Goal: Task Accomplishment & Management: Complete application form

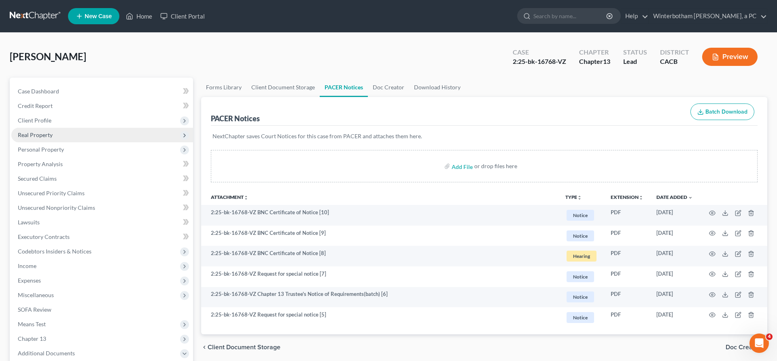
click at [35, 131] on span "Real Property" at bounding box center [35, 134] width 35 height 7
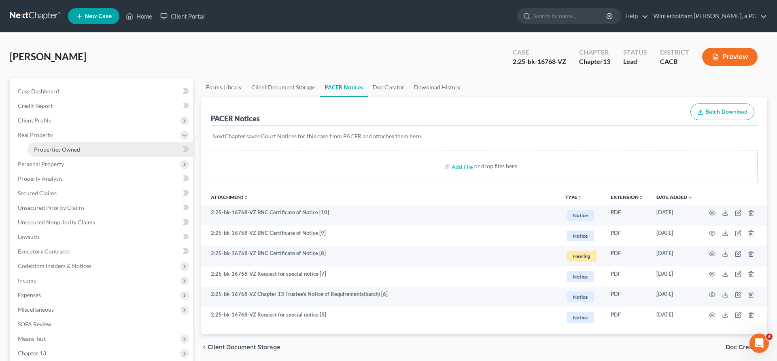
click at [43, 146] on span "Properties Owned" at bounding box center [57, 149] width 46 height 7
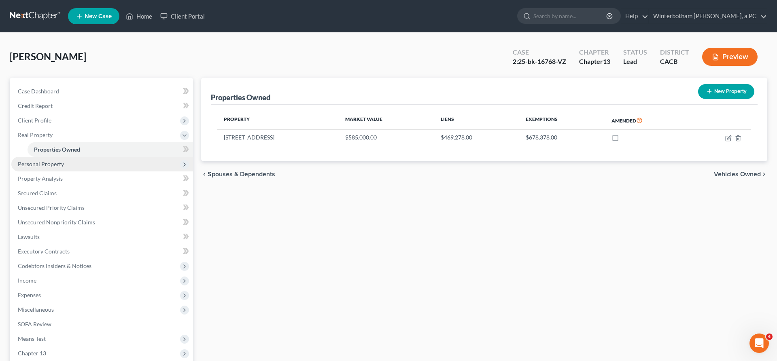
click at [42, 161] on span "Personal Property" at bounding box center [41, 164] width 46 height 7
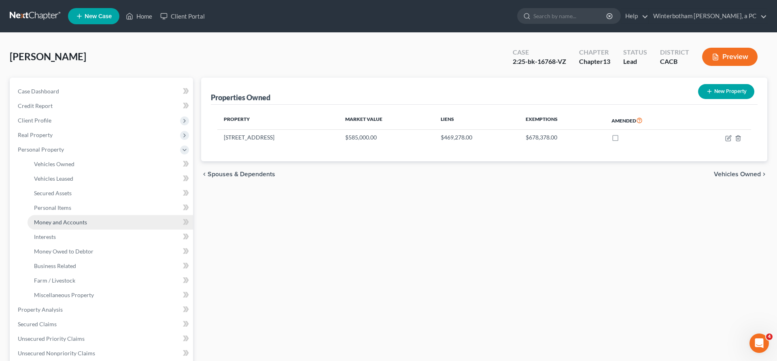
click at [67, 219] on span "Money and Accounts" at bounding box center [60, 222] width 53 height 7
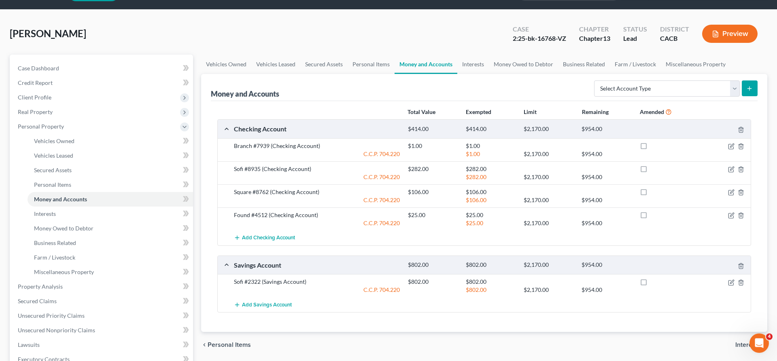
scroll to position [34, 0]
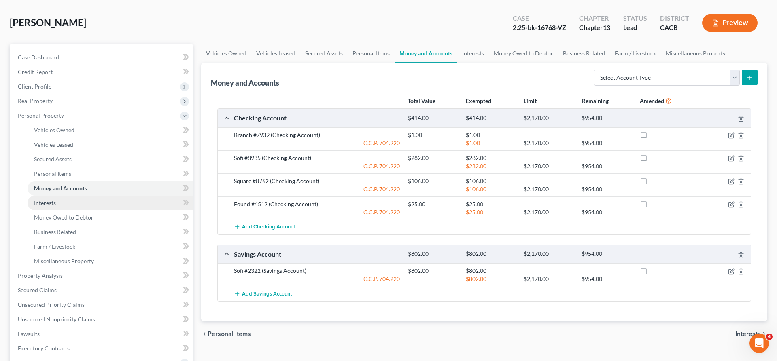
click at [37, 199] on span "Interests" at bounding box center [45, 202] width 22 height 7
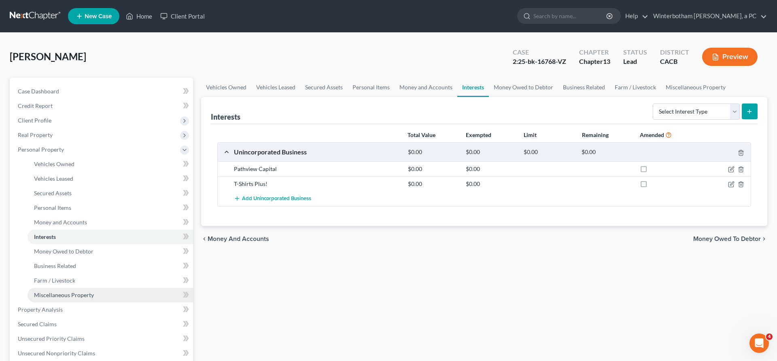
click at [61, 292] on span "Miscellaneous Property" at bounding box center [64, 295] width 60 height 7
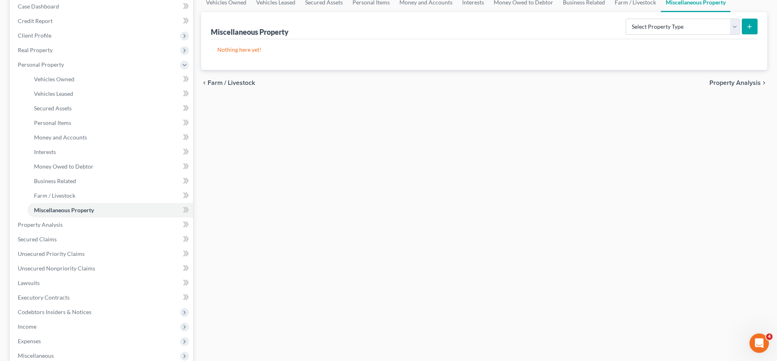
scroll to position [87, 0]
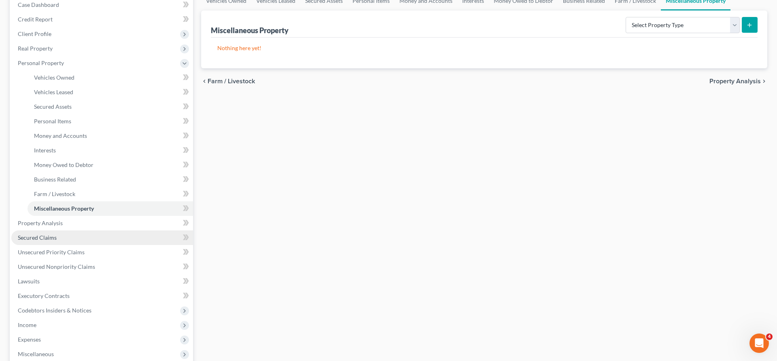
click at [47, 231] on link "Secured Claims" at bounding box center [102, 238] width 182 height 15
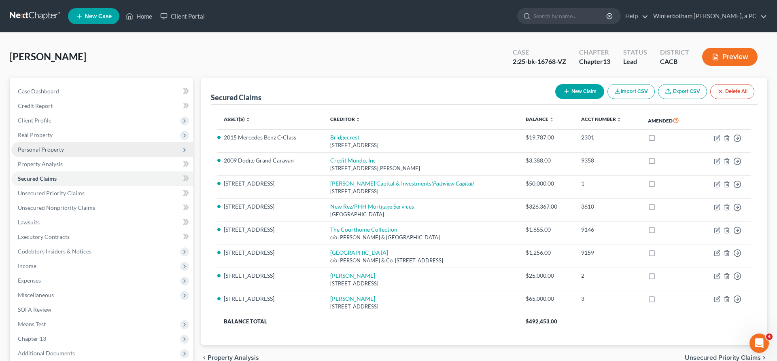
click at [43, 146] on span "Personal Property" at bounding box center [41, 149] width 46 height 7
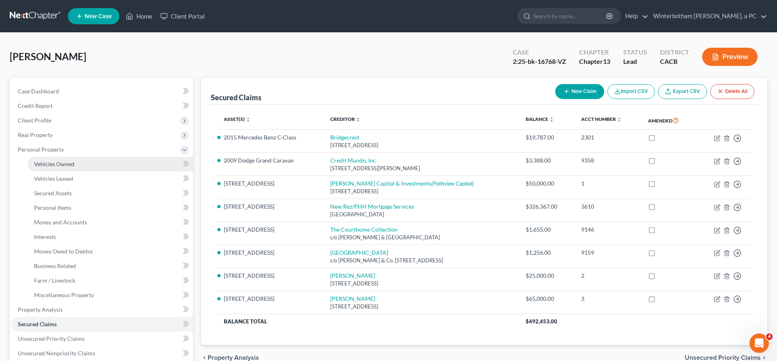
click at [58, 161] on span "Vehicles Owned" at bounding box center [54, 164] width 40 height 7
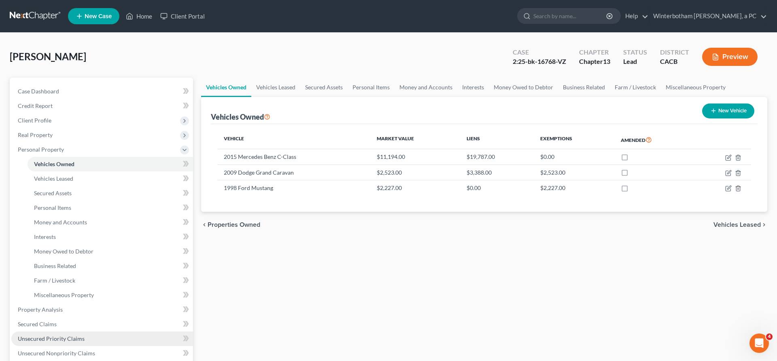
click at [72, 332] on link "Unsecured Priority Claims" at bounding box center [102, 339] width 182 height 15
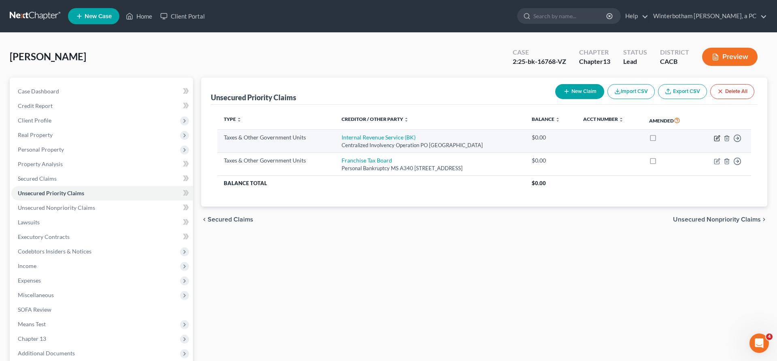
click at [720, 135] on icon "button" at bounding box center [717, 138] width 6 height 6
select select "0"
select select "39"
select select "0"
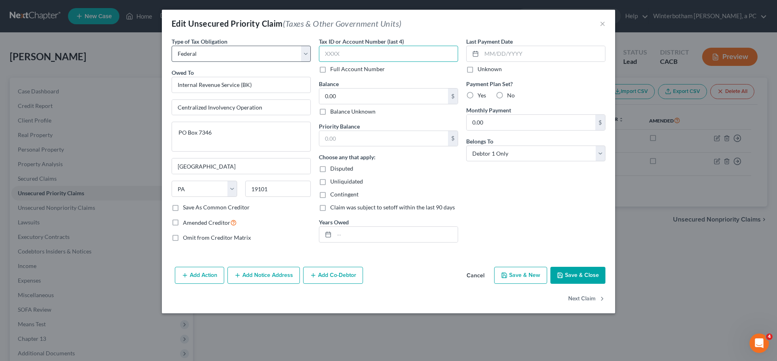
drag, startPoint x: 367, startPoint y: 42, endPoint x: 318, endPoint y: 39, distance: 49.4
click at [326, 46] on input "text" at bounding box center [388, 54] width 139 height 16
type input "9358"
drag, startPoint x: 318, startPoint y: 74, endPoint x: 274, endPoint y: 73, distance: 43.7
click at [319, 89] on input "0.00" at bounding box center [383, 96] width 129 height 15
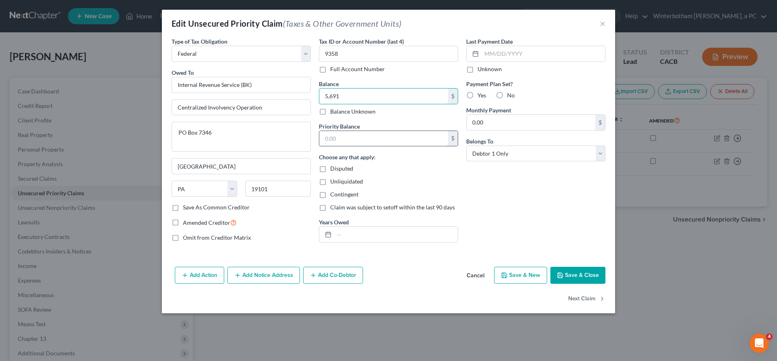
type input "5,691"
click at [365, 131] on input "text" at bounding box center [383, 138] width 129 height 15
type input "5,691"
click at [358, 227] on input "text" at bounding box center [395, 234] width 123 height 15
type input "2"
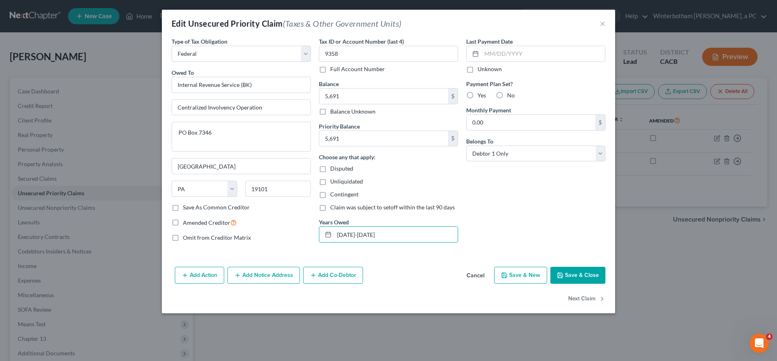
type input "[DATE]-[DATE]"
click at [550, 267] on button "Save & Close" at bounding box center [577, 275] width 55 height 17
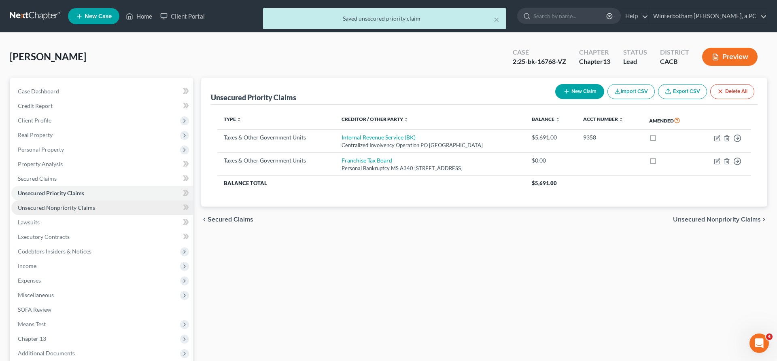
click at [69, 201] on link "Unsecured Nonpriority Claims" at bounding box center [102, 208] width 182 height 15
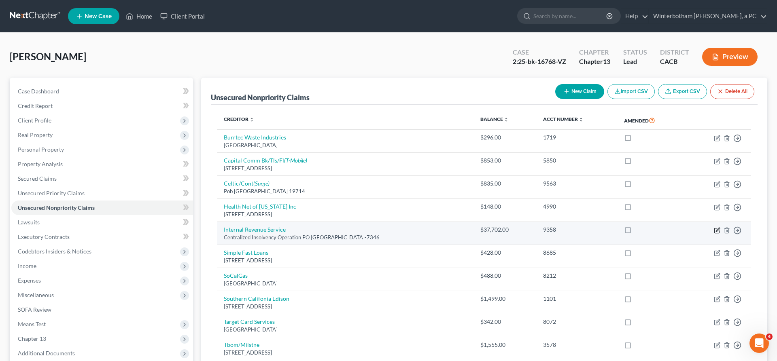
click at [720, 227] on icon "button" at bounding box center [717, 230] width 6 height 6
select select "39"
select select "7"
select select "0"
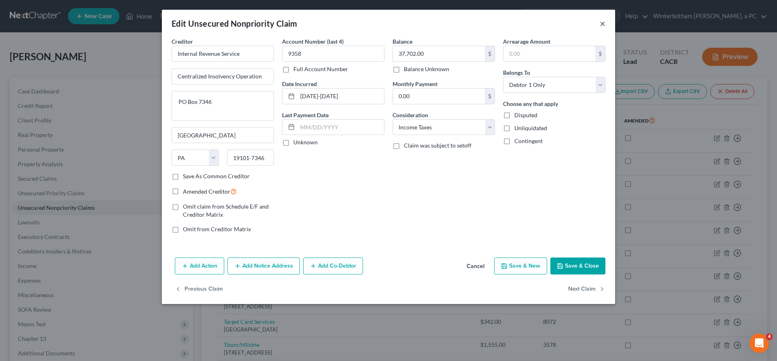
click at [599, 19] on button "×" at bounding box center [602, 24] width 6 height 10
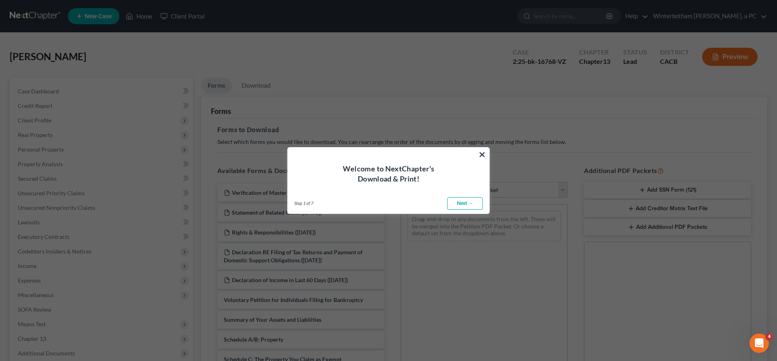
click at [471, 200] on link "Next →" at bounding box center [465, 203] width 36 height 13
select select "0"
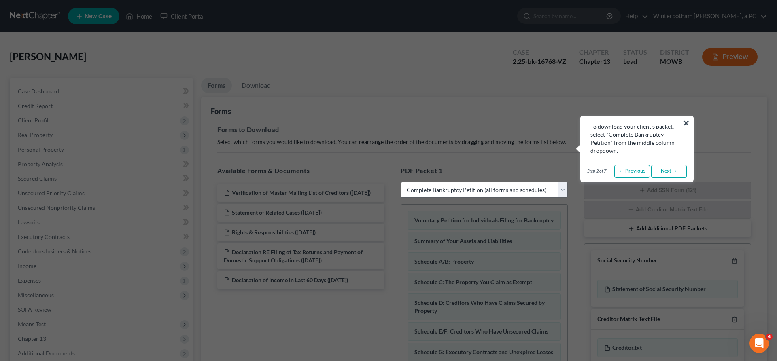
click at [671, 165] on link "Next →" at bounding box center [669, 171] width 36 height 13
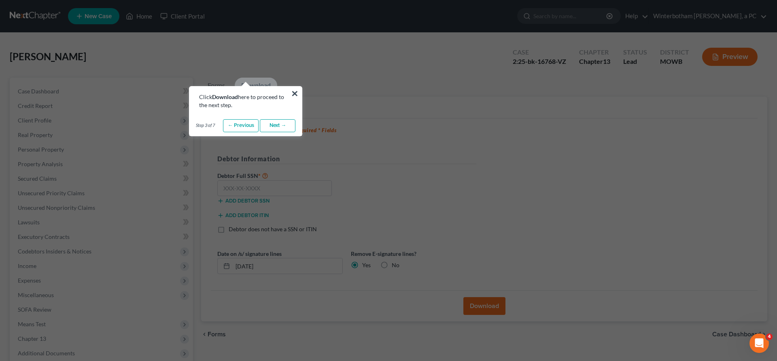
click at [281, 119] on link "Next →" at bounding box center [278, 125] width 36 height 13
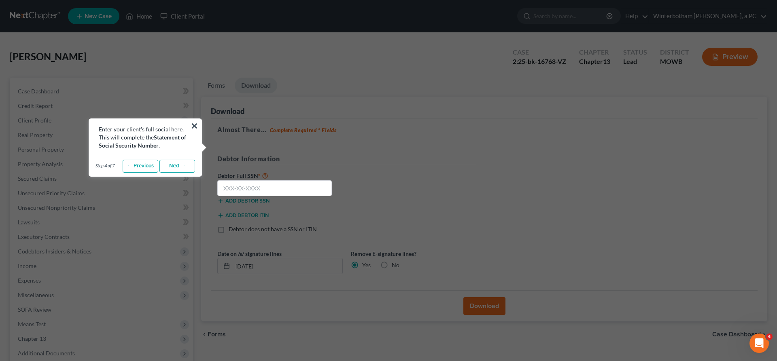
click at [174, 160] on link "Next →" at bounding box center [177, 166] width 36 height 13
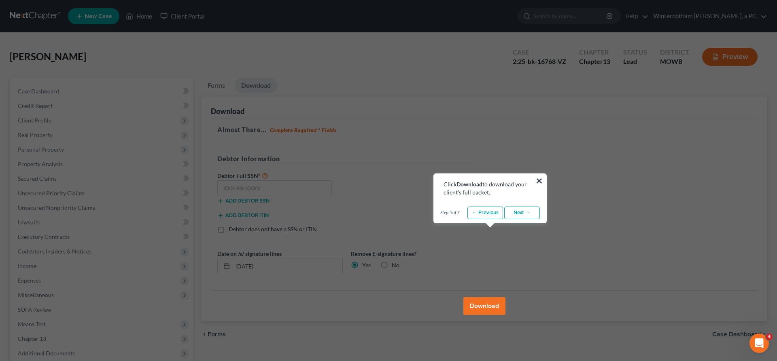
click at [529, 212] on link "Next →" at bounding box center [522, 213] width 36 height 13
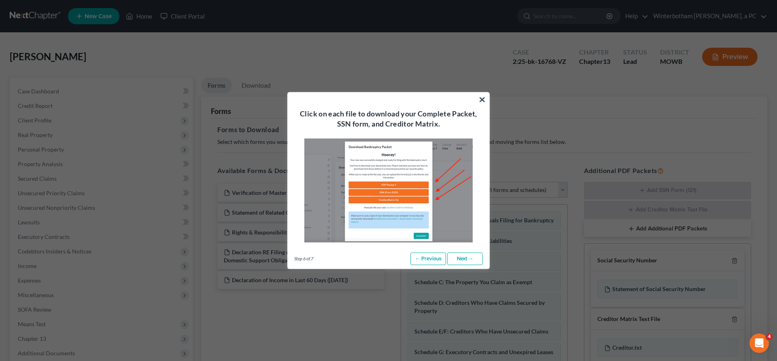
click at [474, 252] on link "Next →" at bounding box center [465, 258] width 36 height 13
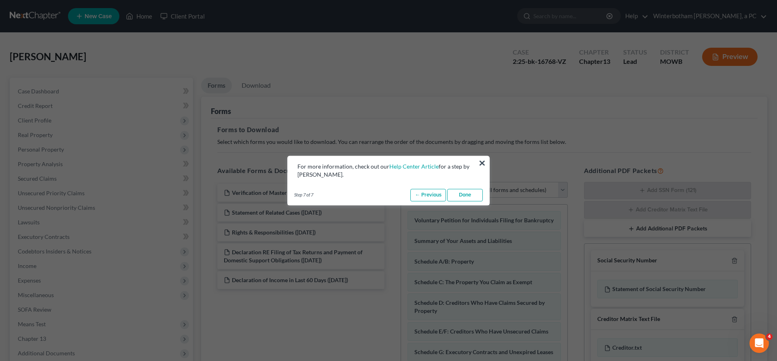
click at [466, 189] on link "Done" at bounding box center [465, 195] width 36 height 13
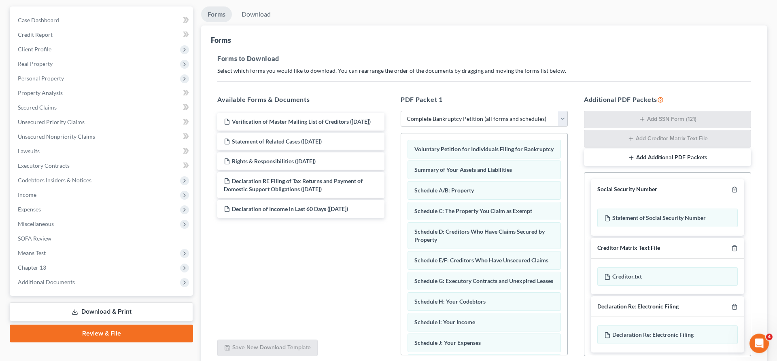
scroll to position [74, 0]
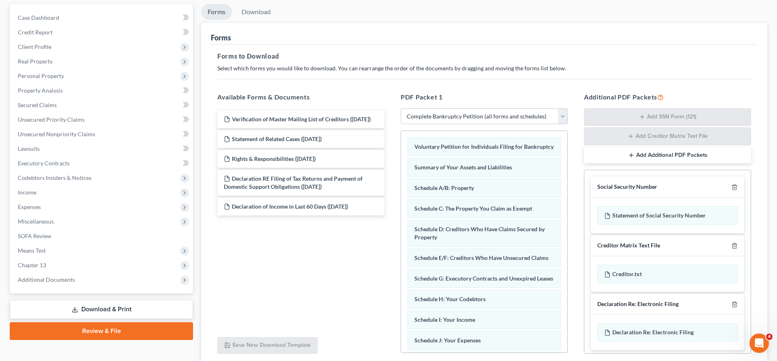
click at [85, 300] on link "Download & Print" at bounding box center [101, 309] width 183 height 19
click at [73, 273] on span "Additional Documents" at bounding box center [102, 280] width 182 height 15
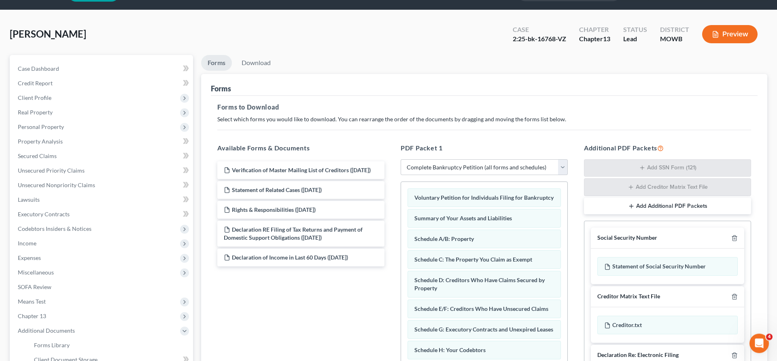
scroll to position [0, 0]
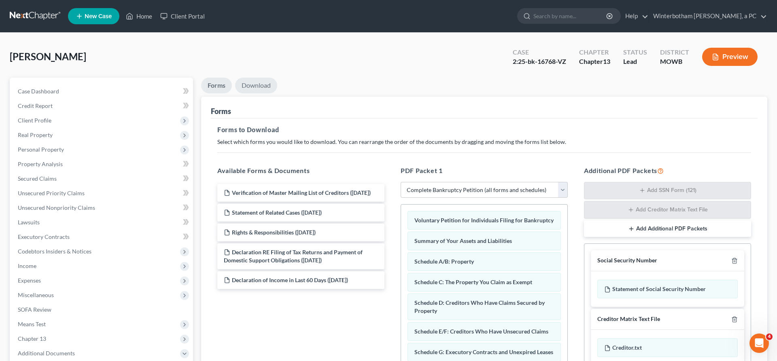
click at [250, 78] on link "Download" at bounding box center [256, 86] width 42 height 16
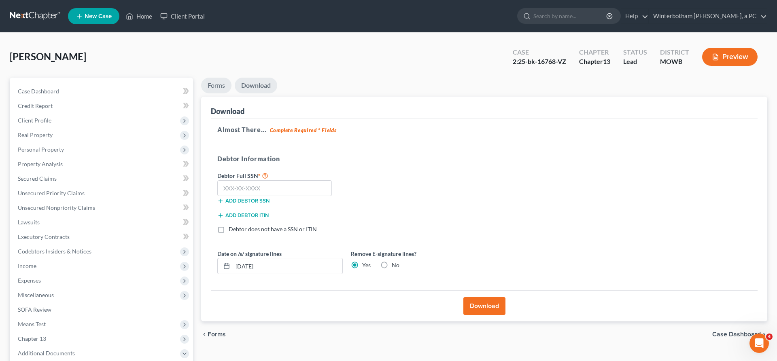
click at [215, 78] on link "Forms" at bounding box center [216, 86] width 30 height 16
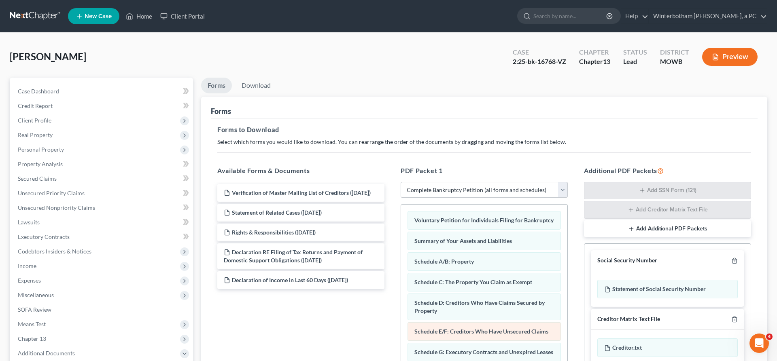
click at [466, 328] on span "Schedule E/F: Creditors Who Have Unsecured Claims" at bounding box center [481, 331] width 134 height 7
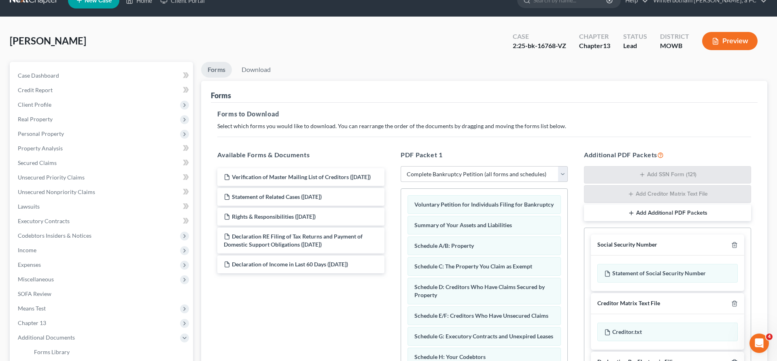
scroll to position [6, 0]
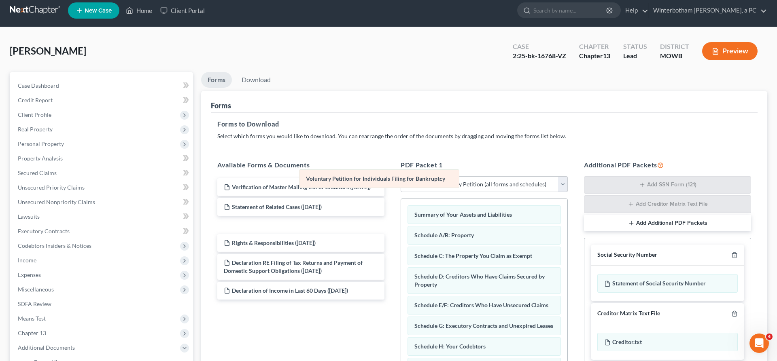
drag, startPoint x: 445, startPoint y: 164, endPoint x: 330, endPoint y: 177, distance: 115.2
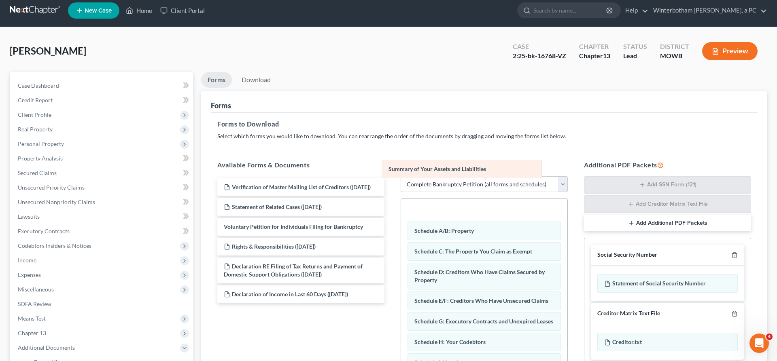
drag, startPoint x: 450, startPoint y: 164, endPoint x: 330, endPoint y: 179, distance: 121.1
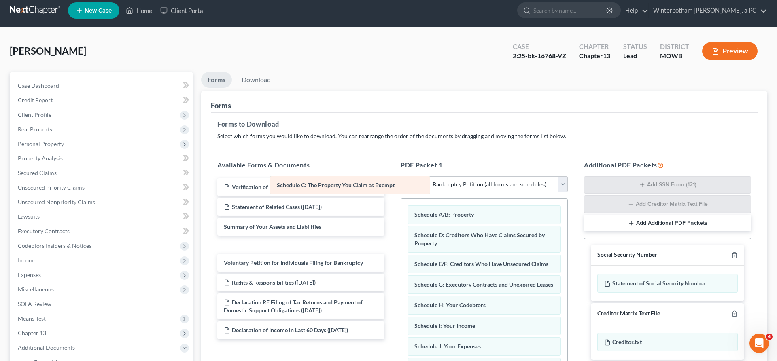
drag, startPoint x: 460, startPoint y: 182, endPoint x: 325, endPoint y: 184, distance: 135.1
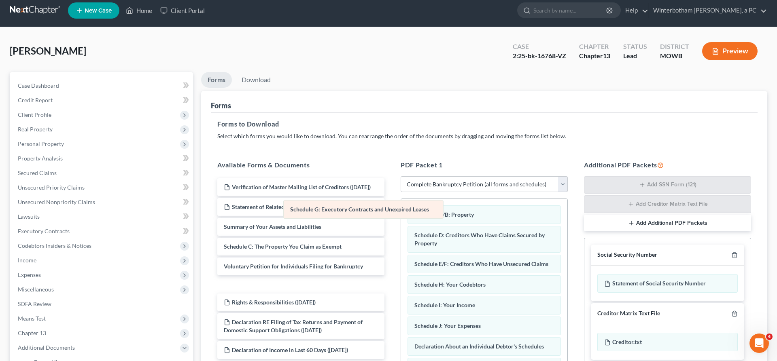
drag, startPoint x: 465, startPoint y: 214, endPoint x: 316, endPoint y: 216, distance: 148.9
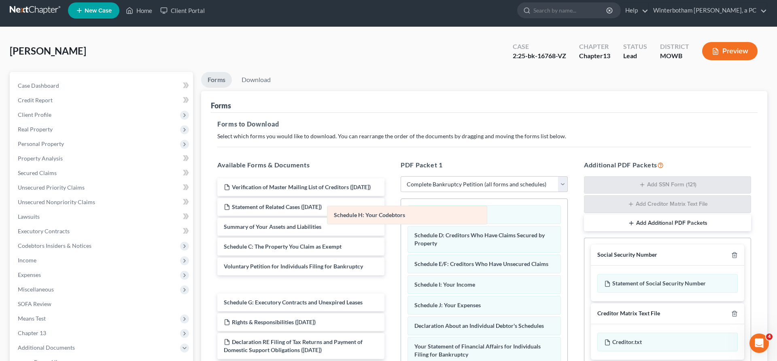
drag, startPoint x: 466, startPoint y: 216, endPoint x: 337, endPoint y: 216, distance: 128.6
click at [401, 216] on div "Schedule H: Your Codebtors Schedule A/B: Property Schedule D: Creditors Who Hav…" at bounding box center [484, 367] width 166 height 336
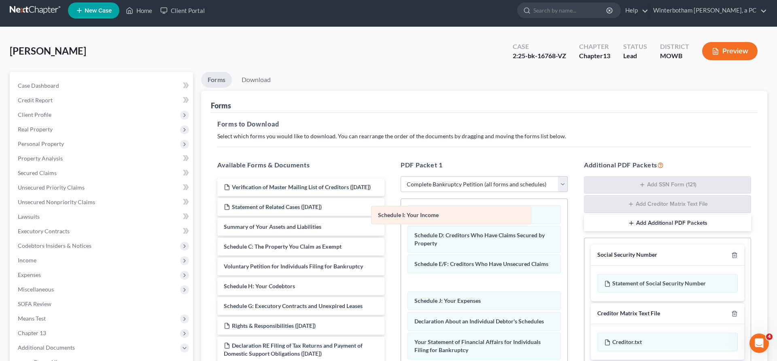
drag, startPoint x: 461, startPoint y: 212, endPoint x: 304, endPoint y: 216, distance: 156.6
click at [401, 216] on div "Schedule I: Your Income Schedule A/B: Property Schedule D: Creditors Who Have C…" at bounding box center [484, 364] width 166 height 331
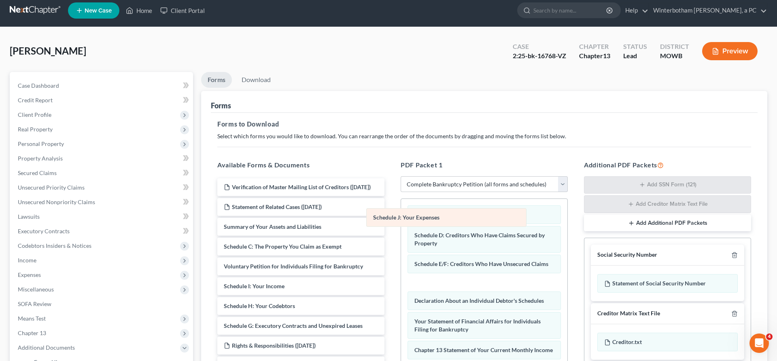
drag, startPoint x: 465, startPoint y: 214, endPoint x: 303, endPoint y: 220, distance: 162.3
click at [401, 219] on div "Schedule J: Your Expenses Schedule A/B: Property Schedule D: Creditors Who Have…" at bounding box center [484, 354] width 166 height 311
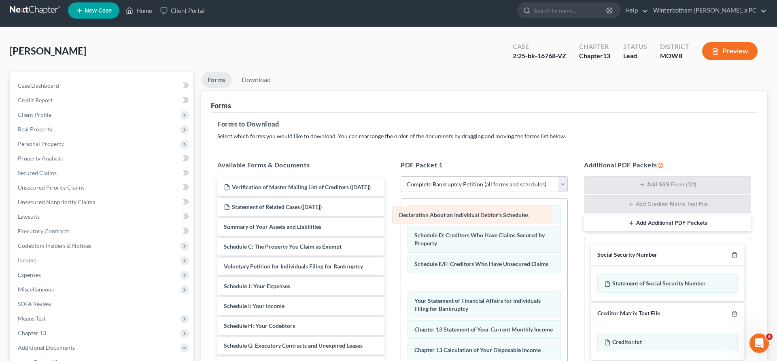
drag, startPoint x: 450, startPoint y: 216, endPoint x: 313, endPoint y: 224, distance: 137.8
click at [401, 224] on div "Declaration About an Individual Debtor's Schedules Schedule A/B: Property Sched…" at bounding box center [484, 344] width 166 height 290
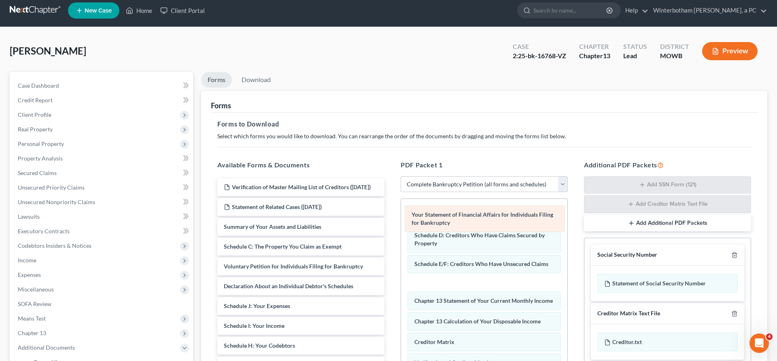
drag, startPoint x: 449, startPoint y: 216, endPoint x: 294, endPoint y: 216, distance: 155.3
click at [401, 216] on div "Your Statement of Financial Affairs for Individuals Filing for Bankruptcy Sched…" at bounding box center [484, 329] width 166 height 261
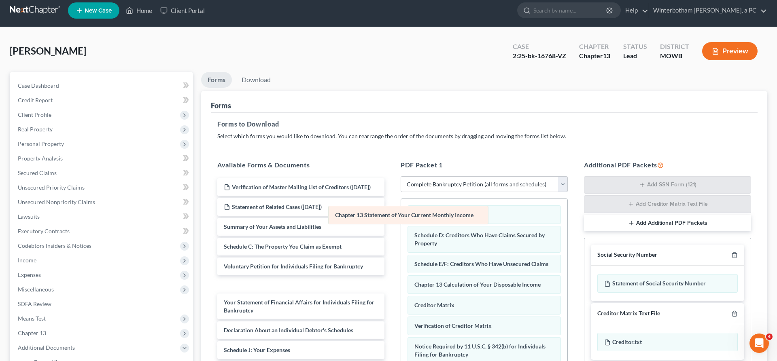
drag, startPoint x: 466, startPoint y: 210, endPoint x: 268, endPoint y: 216, distance: 198.3
click at [401, 214] on div "Chapter 13 Statement of Your Current Monthly Income Schedule A/B: Property Sche…" at bounding box center [484, 311] width 166 height 224
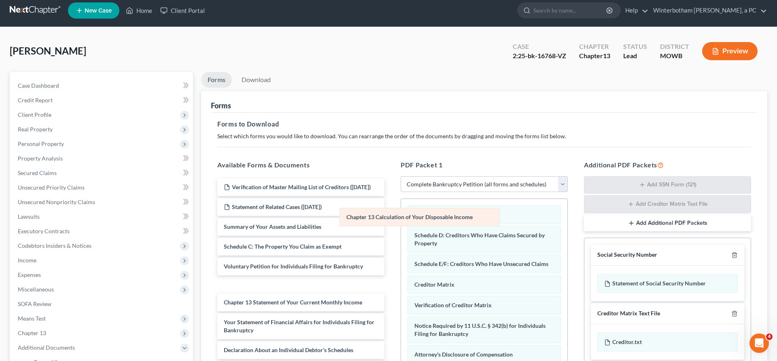
drag, startPoint x: 441, startPoint y: 210, endPoint x: 285, endPoint y: 216, distance: 156.3
click at [401, 215] on div "Chapter 13 Calculation of Your Disposable Income Schedule A/B: Property Schedul…" at bounding box center [484, 301] width 166 height 204
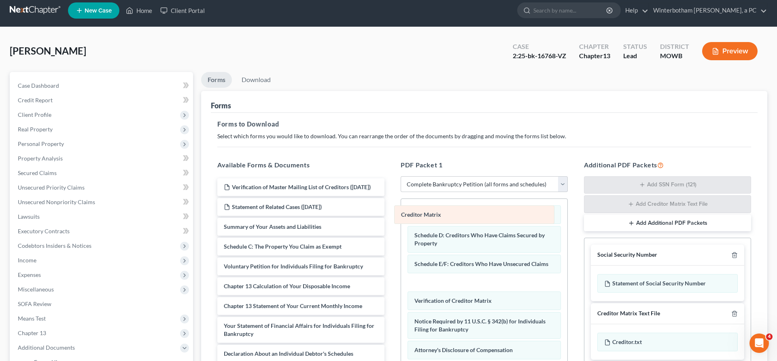
drag, startPoint x: 440, startPoint y: 215, endPoint x: 338, endPoint y: 214, distance: 102.3
click at [401, 214] on div "Creditor Matrix Schedule A/B: Property Schedule D: Creditors Who Have Claims Se…" at bounding box center [484, 298] width 166 height 199
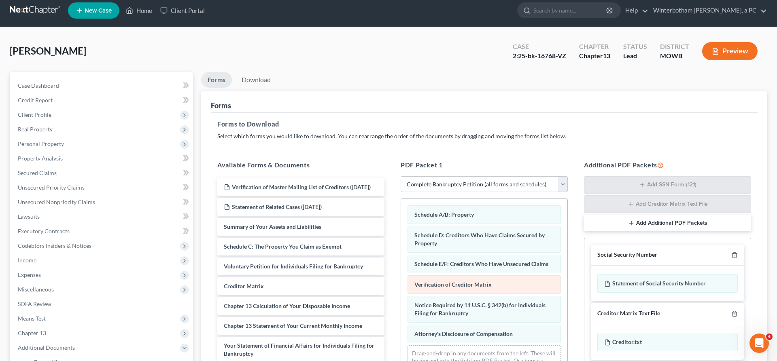
click at [401, 222] on div "Schedule A/B: Property Schedule D: Creditors Who Have Claims Secured by Propert…" at bounding box center [484, 290] width 166 height 183
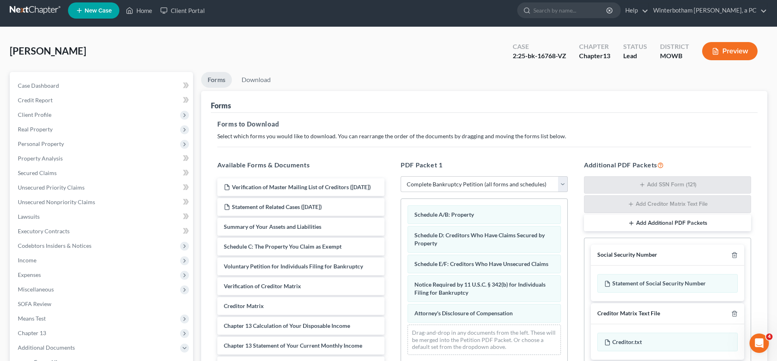
click at [401, 225] on div "Schedule A/B: Property Schedule D: Creditors Who Have Claims Secured by Propert…" at bounding box center [484, 280] width 166 height 163
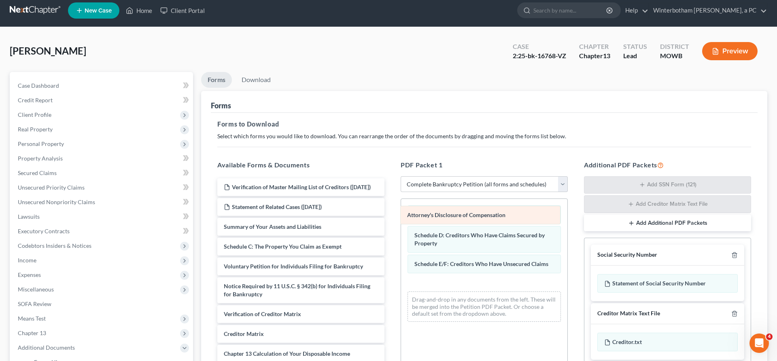
drag, startPoint x: 436, startPoint y: 213, endPoint x: 305, endPoint y: 213, distance: 131.9
click at [401, 213] on div "Attorney's Disclosure of Compensation Schedule A/B: Property Schedule D: Credit…" at bounding box center [484, 263] width 166 height 129
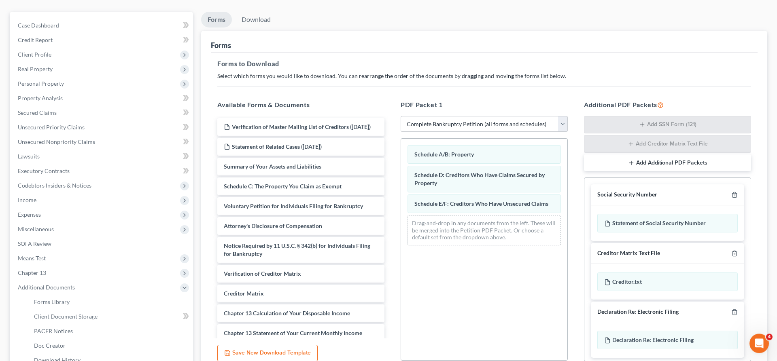
scroll to position [74, 0]
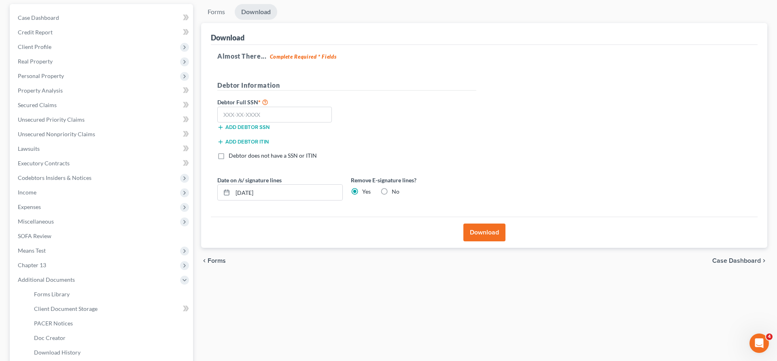
scroll to position [32, 0]
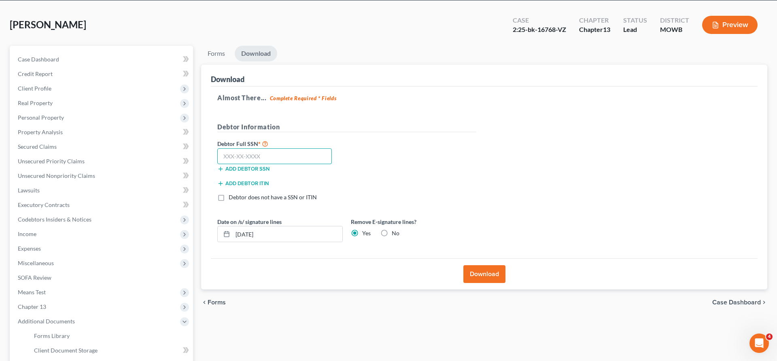
click at [241, 148] on input "text" at bounding box center [274, 156] width 114 height 16
type input "604-01-9358"
click at [477, 265] on button "Download" at bounding box center [484, 274] width 42 height 18
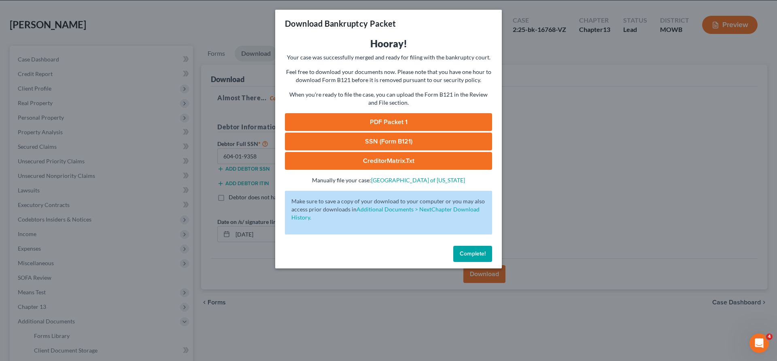
click at [418, 113] on link "PDF Packet 1" at bounding box center [388, 122] width 207 height 18
click at [460, 250] on span "Complete!" at bounding box center [473, 253] width 26 height 7
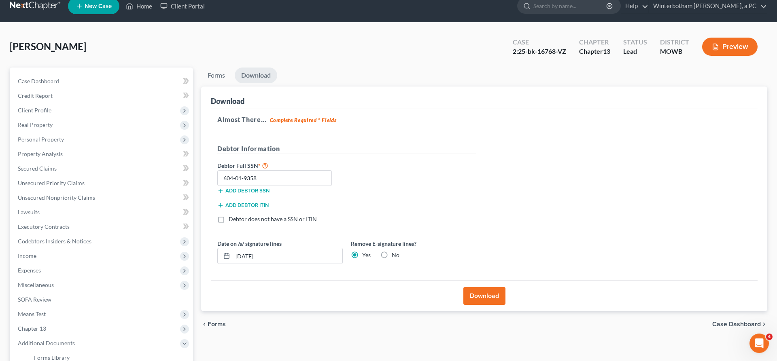
scroll to position [0, 0]
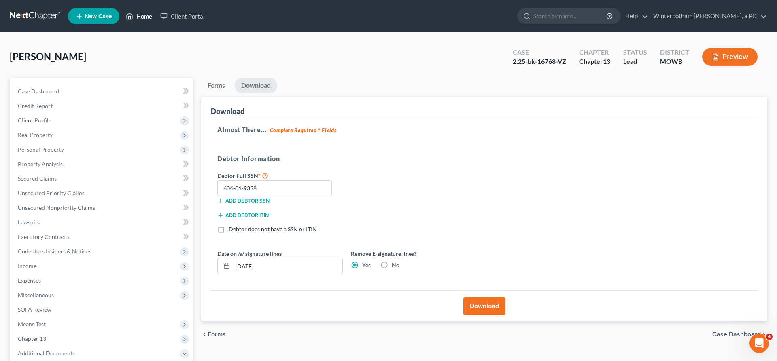
click at [122, 13] on link "Home" at bounding box center [139, 16] width 34 height 15
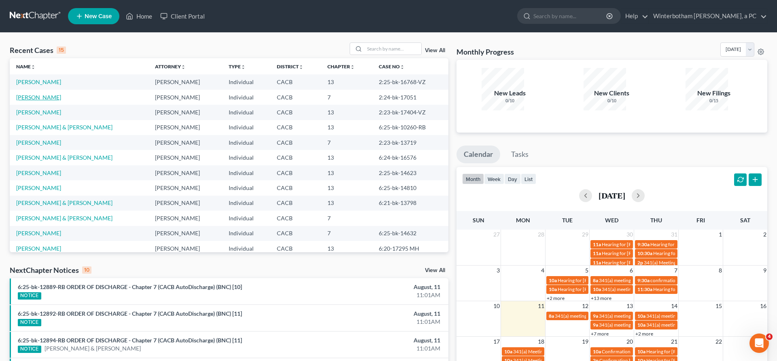
click at [27, 94] on link "[PERSON_NAME]" at bounding box center [38, 97] width 45 height 7
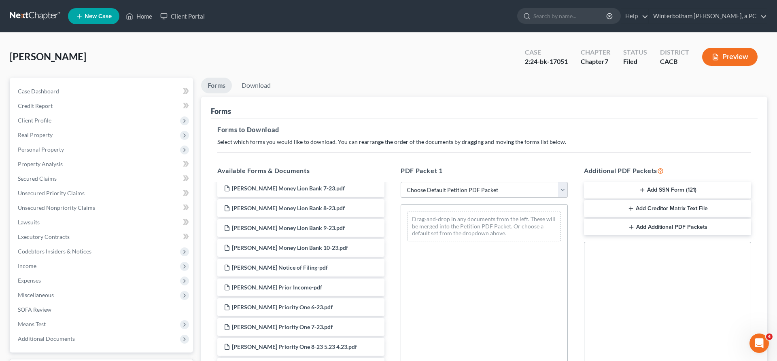
scroll to position [1602, 0]
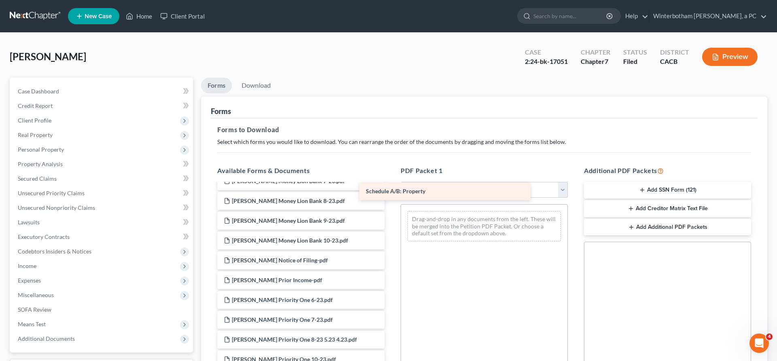
drag, startPoint x: 303, startPoint y: 186, endPoint x: 465, endPoint y: 189, distance: 162.2
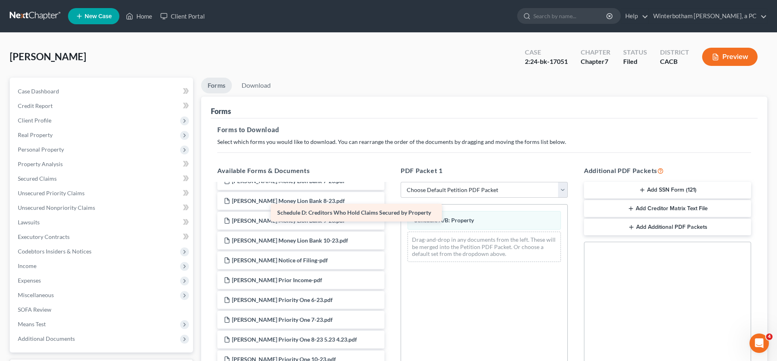
drag, startPoint x: 326, startPoint y: 200, endPoint x: 448, endPoint y: 210, distance: 122.6
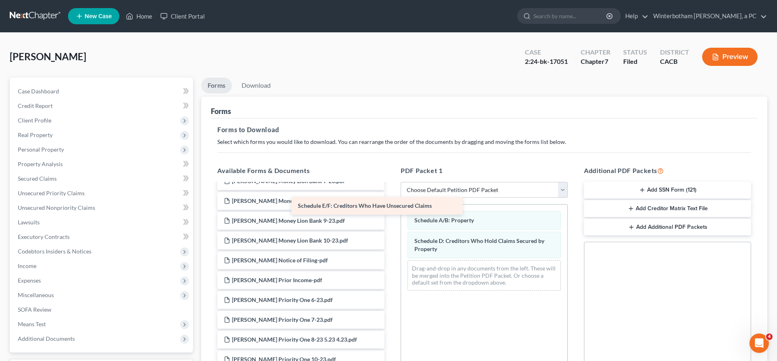
drag, startPoint x: 301, startPoint y: 202, endPoint x: 468, endPoint y: 222, distance: 169.1
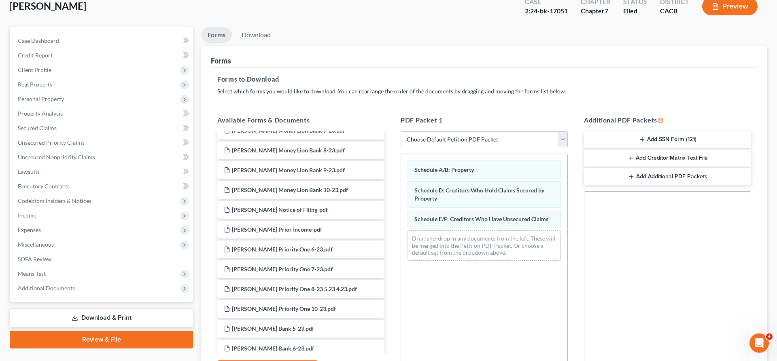
scroll to position [74, 0]
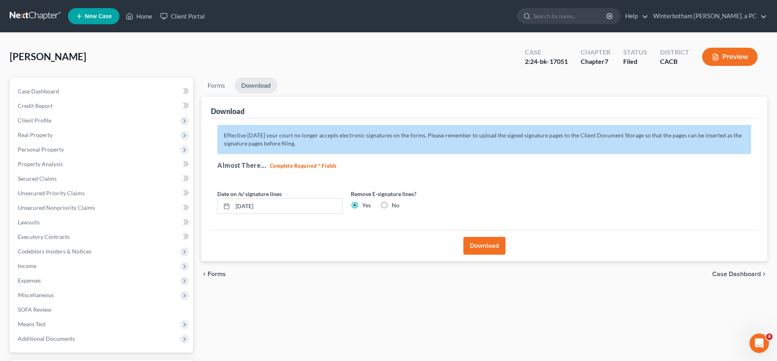
click at [481, 237] on button "Download" at bounding box center [484, 246] width 42 height 18
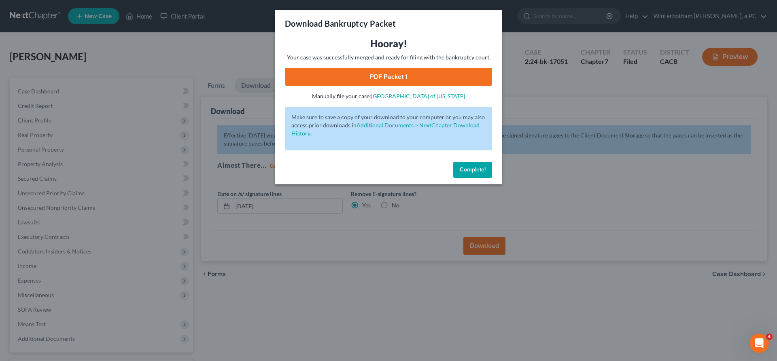
click at [420, 68] on link "PDF Packet 1" at bounding box center [388, 77] width 207 height 18
click at [460, 166] on span "Complete!" at bounding box center [473, 169] width 26 height 7
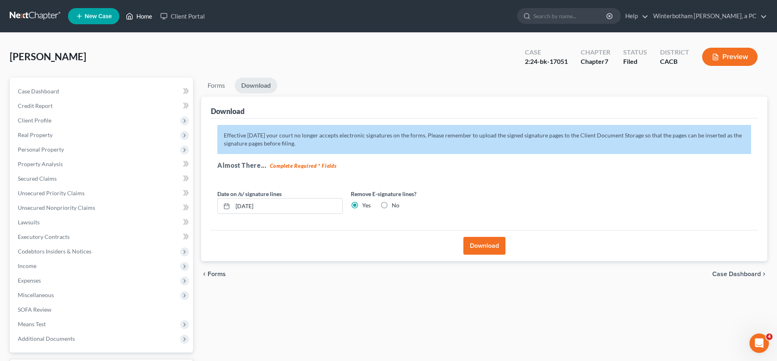
click at [122, 13] on link "Home" at bounding box center [139, 16] width 34 height 15
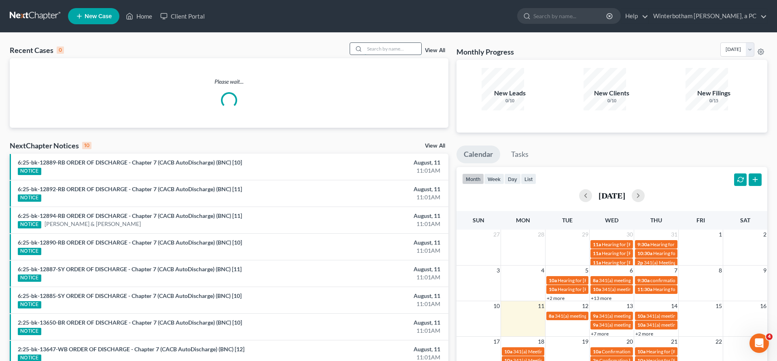
click at [394, 43] on input "search" at bounding box center [392, 49] width 57 height 12
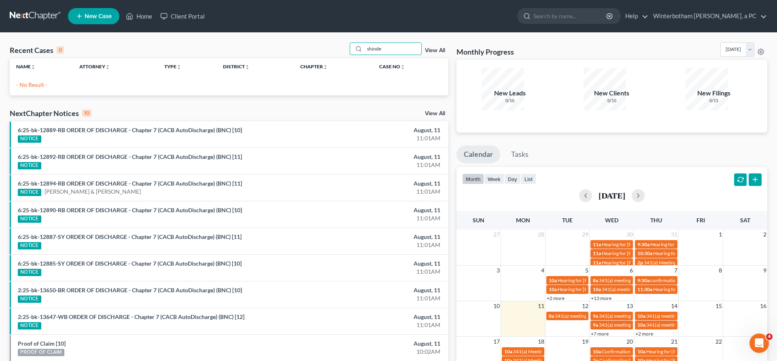
drag, startPoint x: 403, startPoint y: 37, endPoint x: 287, endPoint y: 41, distance: 116.2
click at [364, 43] on input "shinde" at bounding box center [392, 49] width 57 height 12
type input "[PERSON_NAME]"
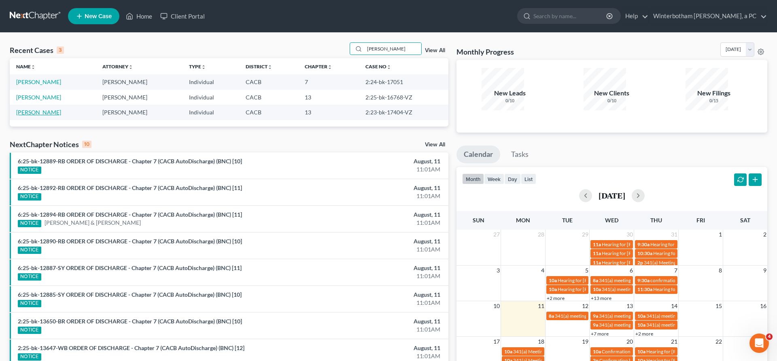
click at [34, 109] on link "[PERSON_NAME]" at bounding box center [38, 112] width 45 height 7
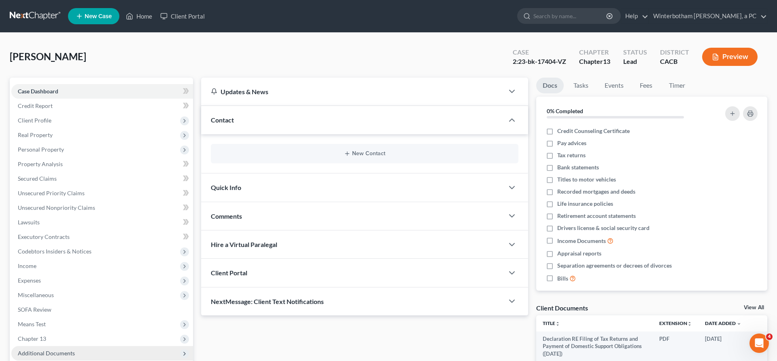
click at [59, 346] on span "Additional Documents" at bounding box center [102, 353] width 182 height 15
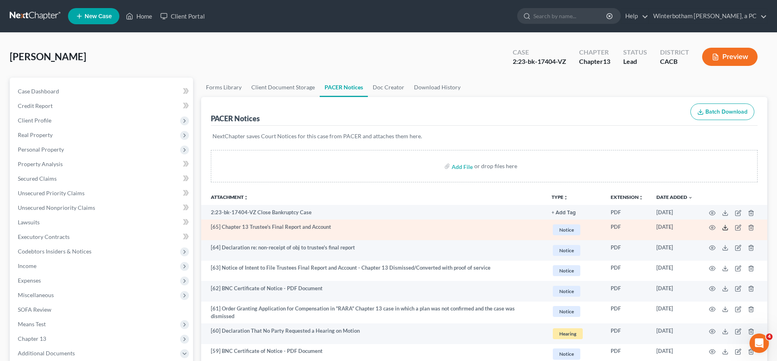
click at [728, 224] on icon at bounding box center [725, 227] width 6 height 6
